Goal: Navigation & Orientation: Find specific page/section

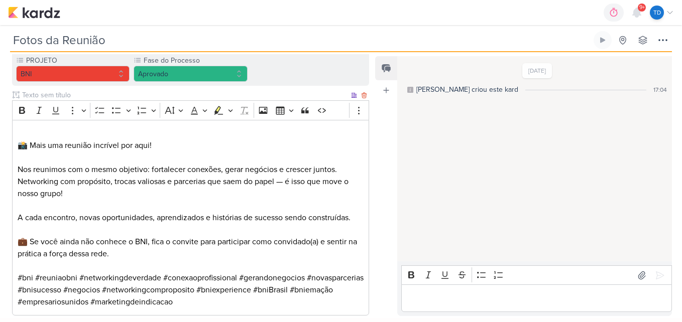
scroll to position [162, 0]
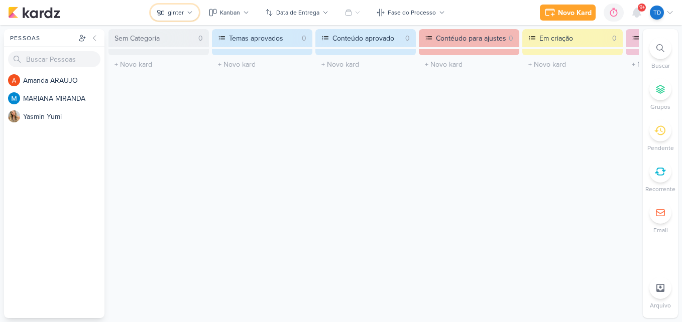
click at [191, 11] on icon at bounding box center [190, 13] width 6 height 6
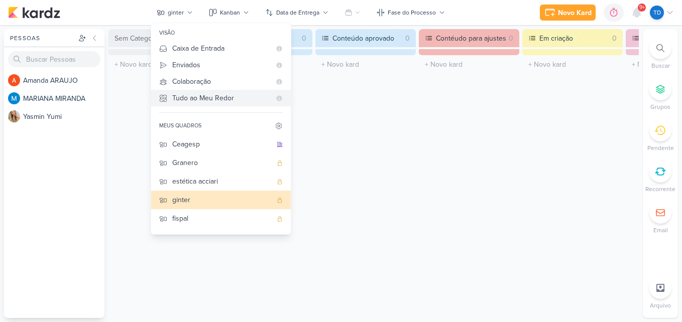
click at [200, 101] on div "Tudo ao Meu Redor" at bounding box center [221, 98] width 98 height 11
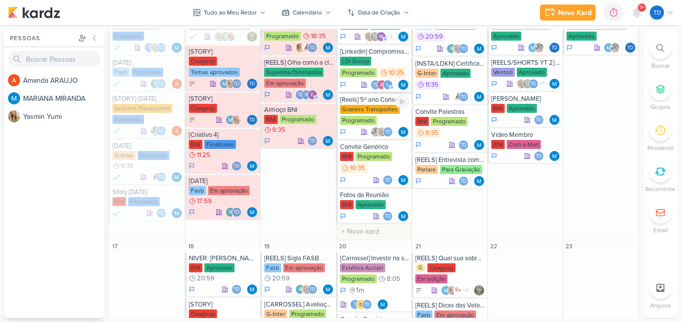
scroll to position [465, 0]
